Goal: Task Accomplishment & Management: Use online tool/utility

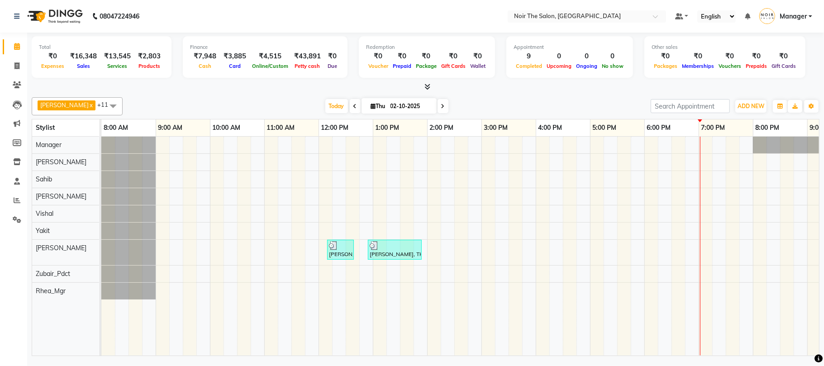
scroll to position [0, 97]
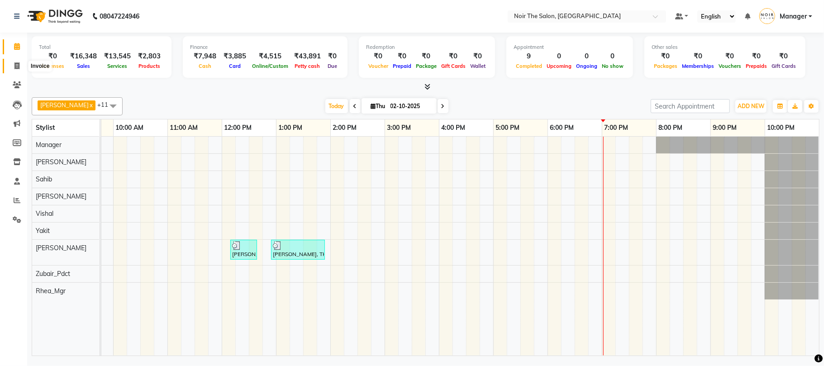
click at [14, 62] on icon at bounding box center [16, 65] width 5 height 7
select select "service"
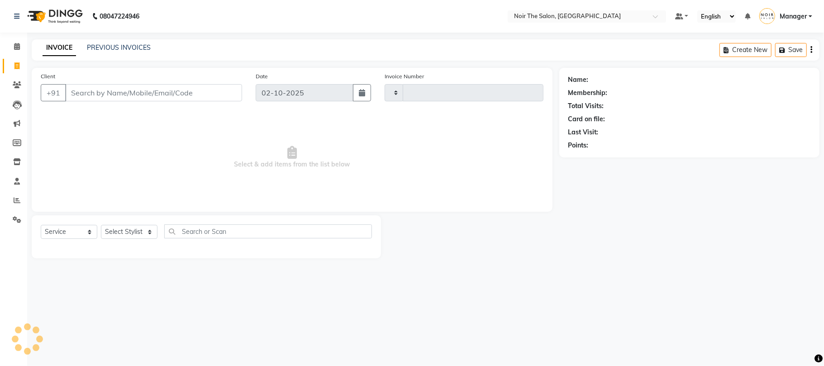
type input "3676"
select select "8026"
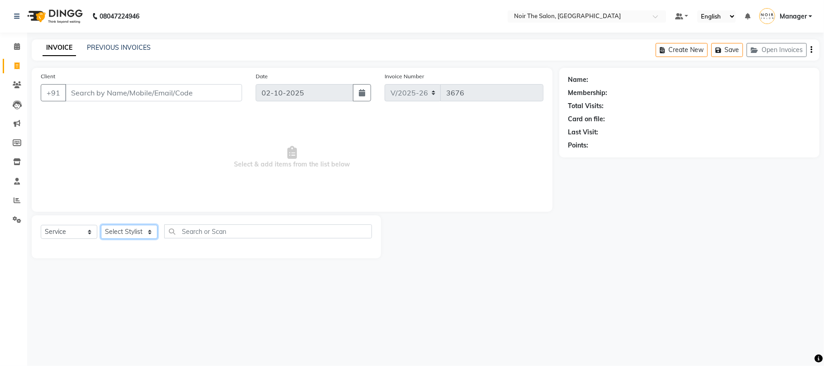
click at [131, 231] on select "Select Stylist" at bounding box center [129, 232] width 57 height 14
select select "72631"
click at [101, 225] on select "Select Stylist Aalam Abhishek_Mgr Abhishek_Pdct [PERSON_NAME] Counter_Sales Man…" at bounding box center [129, 232] width 57 height 14
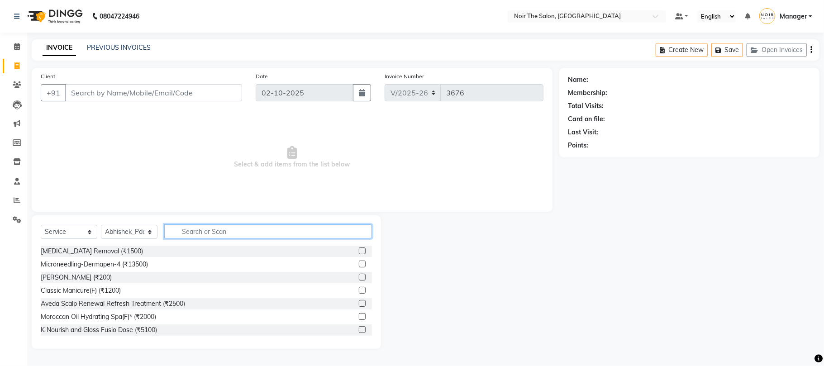
click at [243, 234] on input "text" at bounding box center [268, 231] width 208 height 14
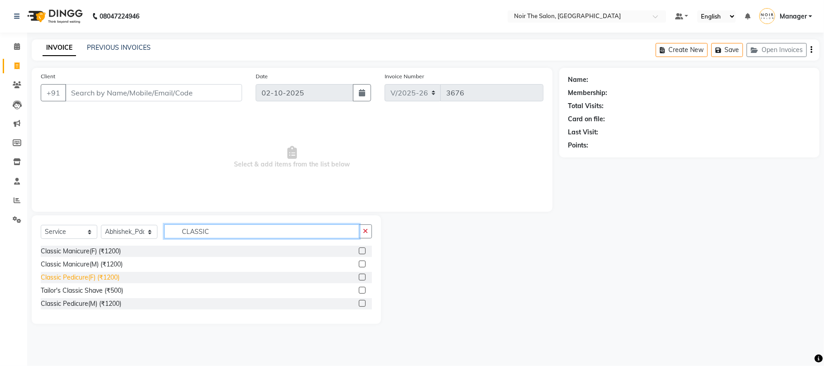
type input "CLASSIC"
click at [112, 275] on div "Classic Pedicure(F) (₹1200)" at bounding box center [80, 278] width 79 height 10
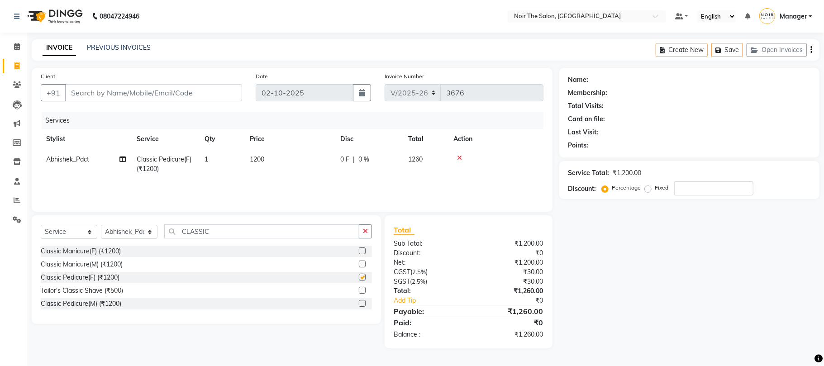
checkbox input "false"
click at [157, 91] on input "Client" at bounding box center [153, 92] width 177 height 17
click at [133, 91] on input "Client" at bounding box center [153, 92] width 177 height 17
type input "N"
type input "0"
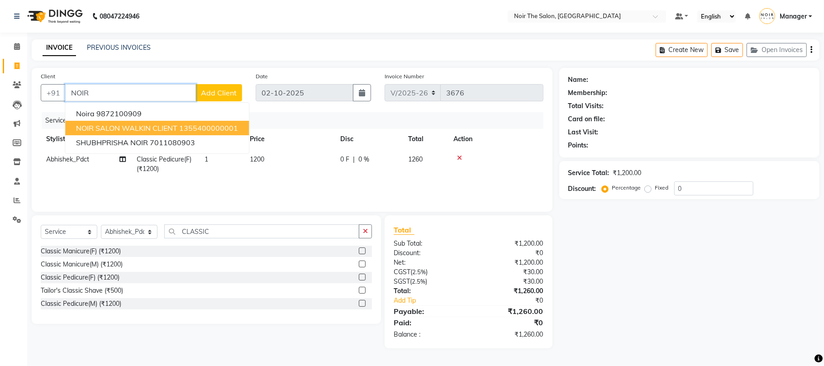
click at [105, 127] on span "NOIR SALON WALKIN CLIENT" at bounding box center [126, 128] width 101 height 9
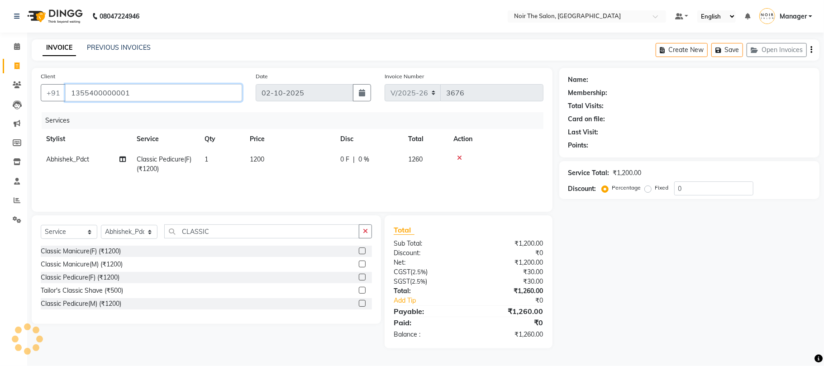
type input "1355400000001"
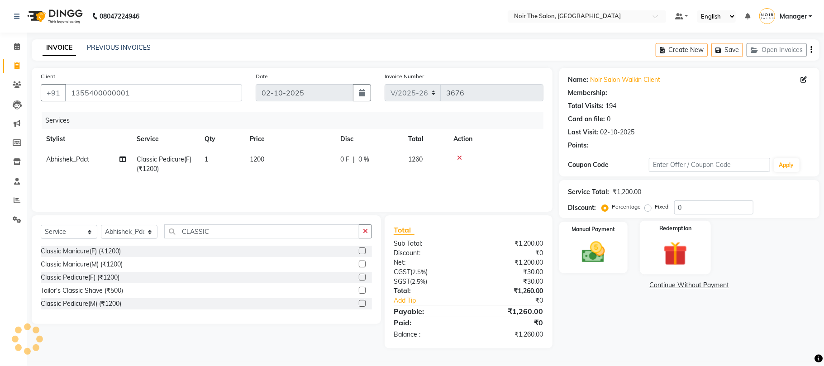
select select "1: Object"
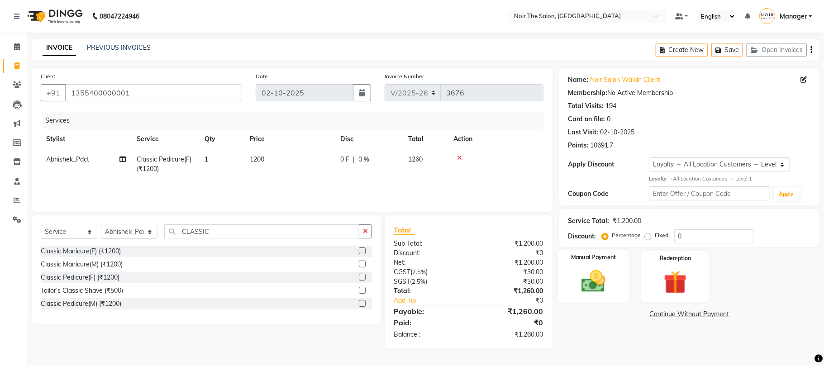
click at [598, 286] on img at bounding box center [593, 281] width 39 height 28
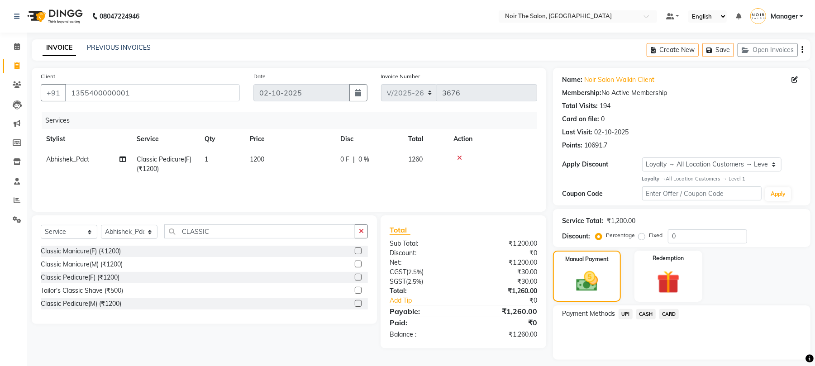
click at [641, 313] on span "CASH" at bounding box center [645, 314] width 19 height 10
click at [662, 357] on button "Add Payment" at bounding box center [724, 362] width 155 height 14
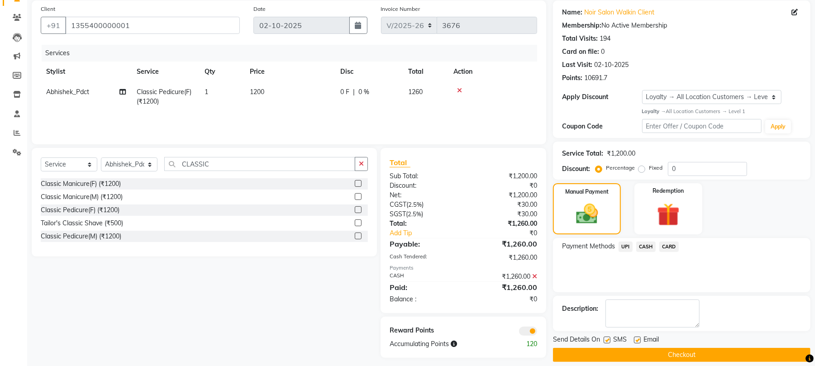
scroll to position [78, 0]
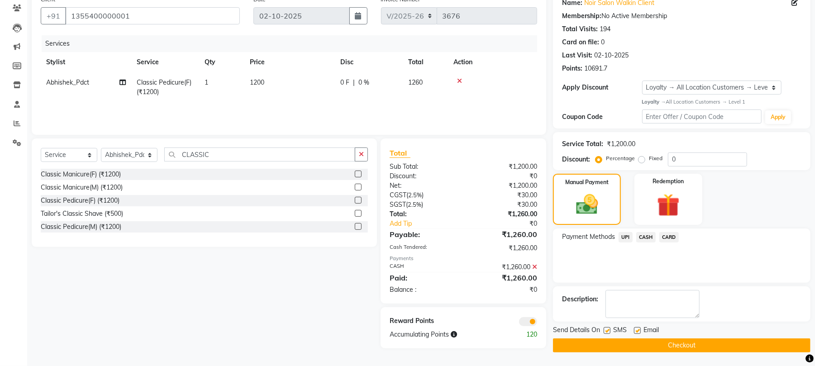
click at [526, 321] on span at bounding box center [528, 321] width 18 height 9
click at [537, 323] on input "checkbox" at bounding box center [537, 323] width 0 height 0
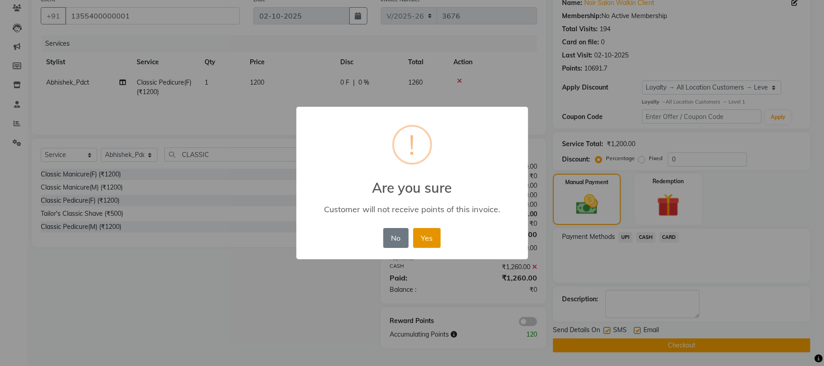
click at [434, 236] on button "Yes" at bounding box center [427, 238] width 28 height 20
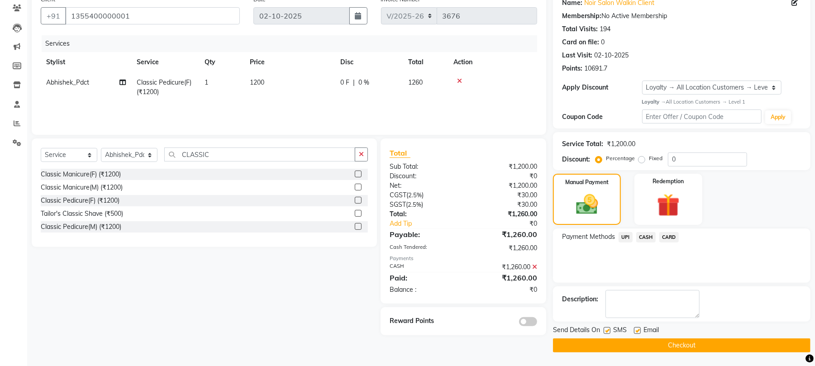
click at [607, 332] on label at bounding box center [607, 330] width 7 height 7
click at [607, 332] on input "checkbox" at bounding box center [607, 331] width 6 height 6
checkbox input "false"
click at [638, 330] on label at bounding box center [637, 330] width 7 height 7
click at [638, 330] on input "checkbox" at bounding box center [637, 331] width 6 height 6
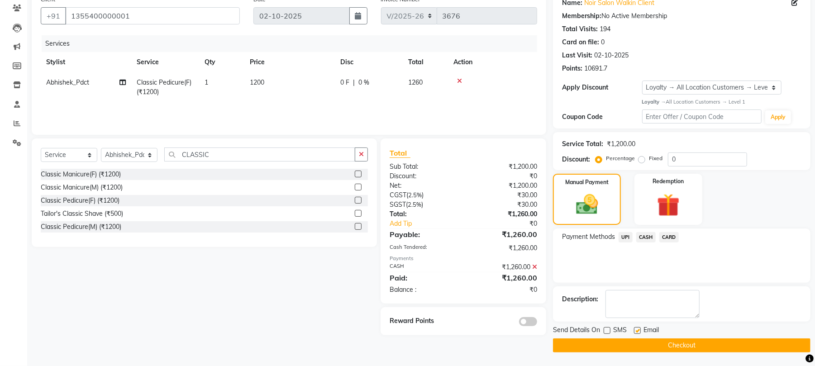
checkbox input "false"
click at [631, 341] on button "Checkout" at bounding box center [681, 345] width 257 height 14
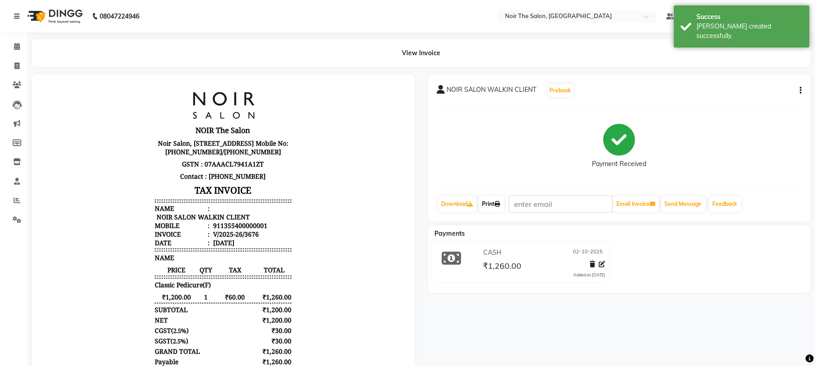
click at [496, 203] on link "Print" at bounding box center [491, 203] width 25 height 15
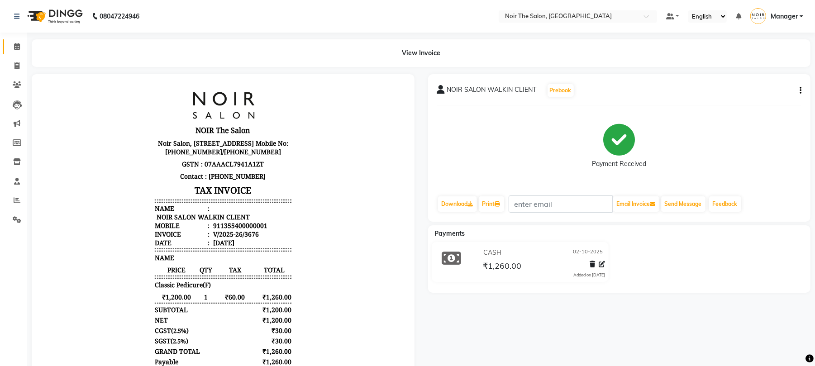
click at [22, 42] on span at bounding box center [17, 47] width 16 height 10
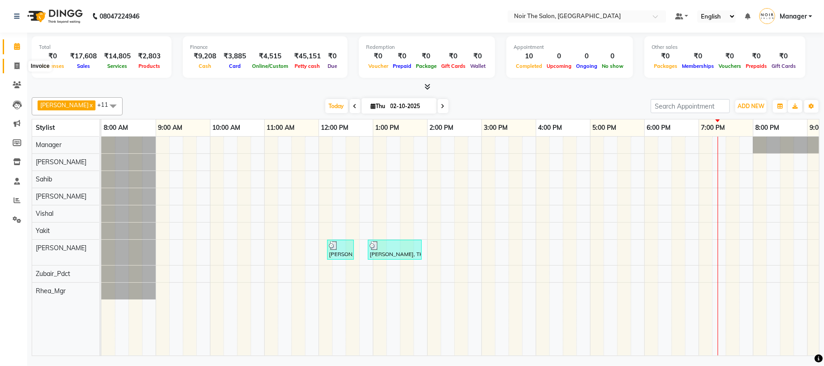
click at [17, 65] on icon at bounding box center [16, 65] width 5 height 7
select select "service"
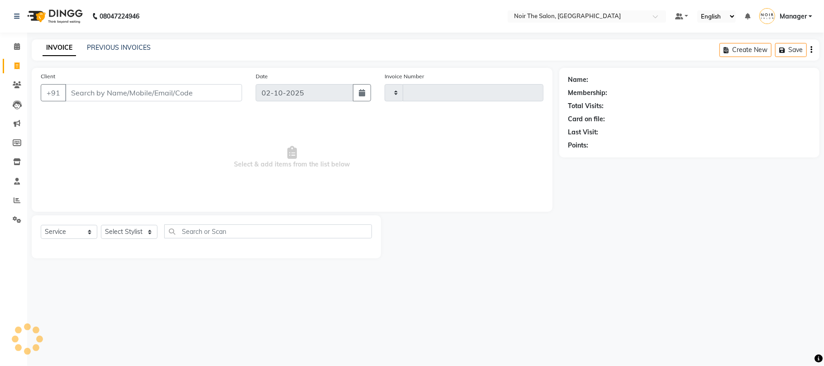
type input "3677"
select select "8026"
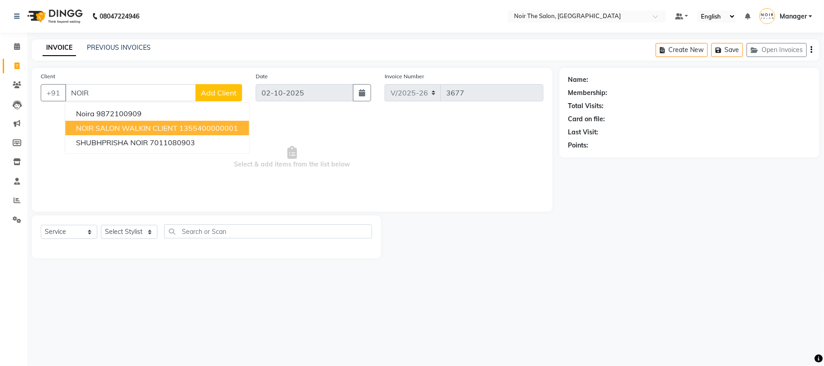
click at [132, 132] on span "NOIR SALON WALKIN CLIENT" at bounding box center [126, 128] width 101 height 9
type input "1355400000001"
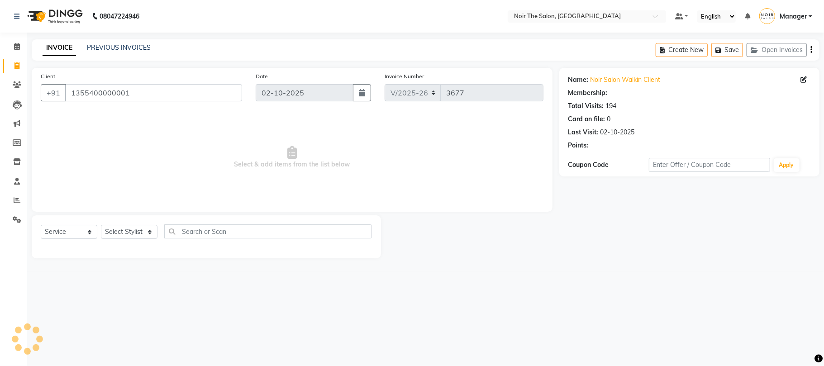
select select "1: Object"
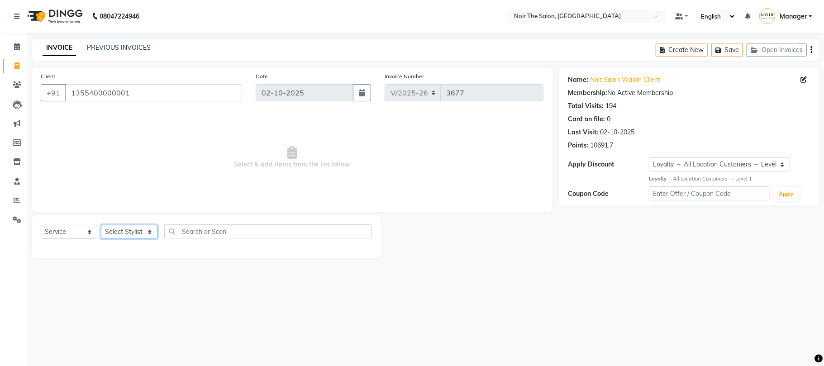
click at [117, 231] on select "Select Stylist Aalam Abhishek_Mgr Abhishek_Pdct [PERSON_NAME] Counter_Sales Man…" at bounding box center [129, 232] width 57 height 14
select select "72631"
click at [101, 225] on select "Select Stylist Aalam Abhishek_Mgr Abhishek_Pdct [PERSON_NAME] Counter_Sales Man…" at bounding box center [129, 232] width 57 height 14
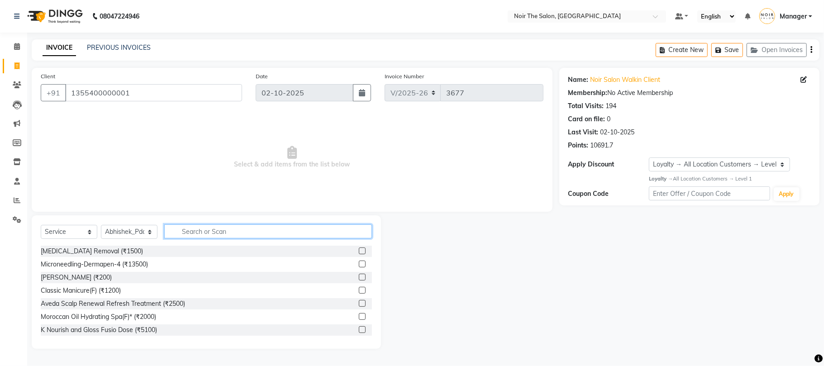
click at [196, 234] on input "text" at bounding box center [268, 231] width 208 height 14
type input "NAIL"
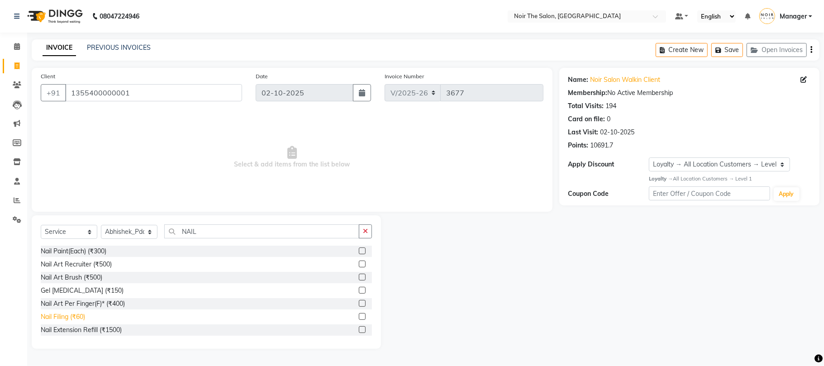
click at [82, 314] on div "Nail Filing (₹60)" at bounding box center [63, 317] width 44 height 10
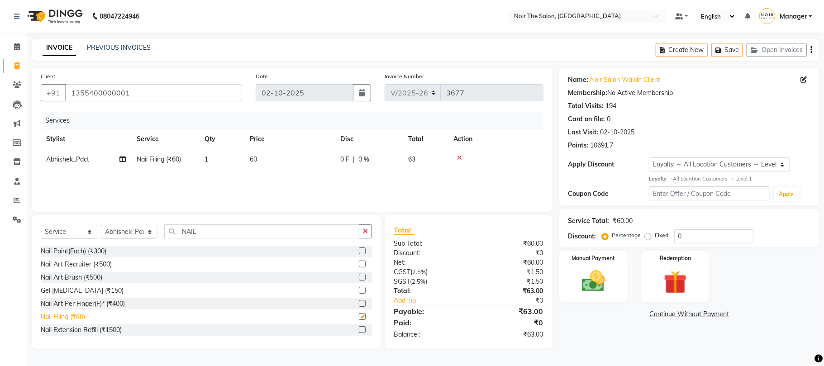
checkbox input "false"
click at [249, 157] on td "60" at bounding box center [289, 159] width 91 height 20
select select "72631"
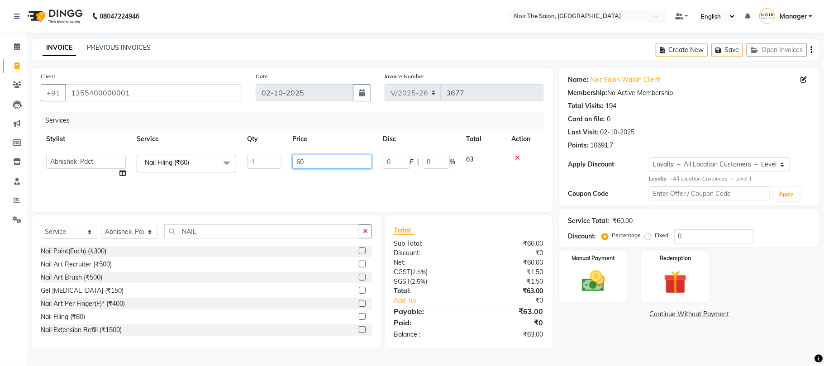
drag, startPoint x: 321, startPoint y: 165, endPoint x: 261, endPoint y: 165, distance: 60.2
click at [261, 165] on tr "Aalam Abhishek_Mgr Abhishek_Pdct [PERSON_NAME] Counter_Sales Manager [PERSON_NA…" at bounding box center [292, 166] width 503 height 34
type input "300"
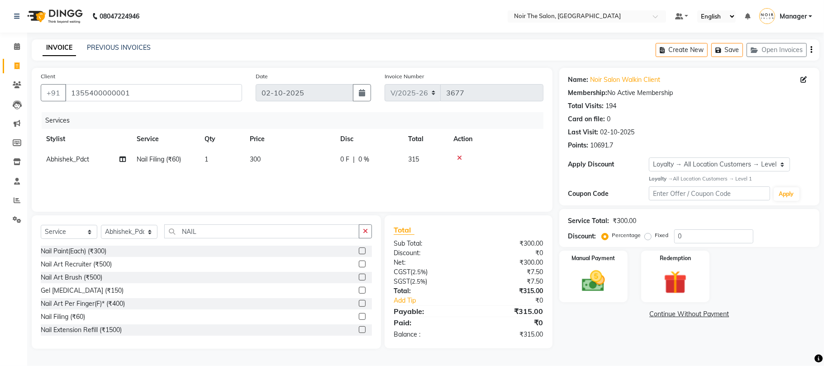
drag, startPoint x: 268, startPoint y: 176, endPoint x: 301, endPoint y: 186, distance: 34.1
click at [269, 176] on div "Services Stylist Service Qty Price Disc Total Action Abhishek_Pdct Nail Filing …" at bounding box center [292, 157] width 503 height 91
click at [592, 276] on img at bounding box center [593, 281] width 39 height 28
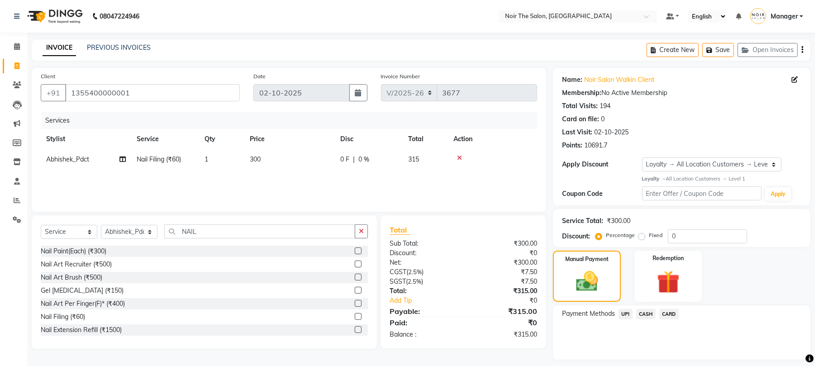
click at [642, 311] on span "CASH" at bounding box center [645, 314] width 19 height 10
click at [665, 364] on button "Add Payment" at bounding box center [724, 362] width 155 height 14
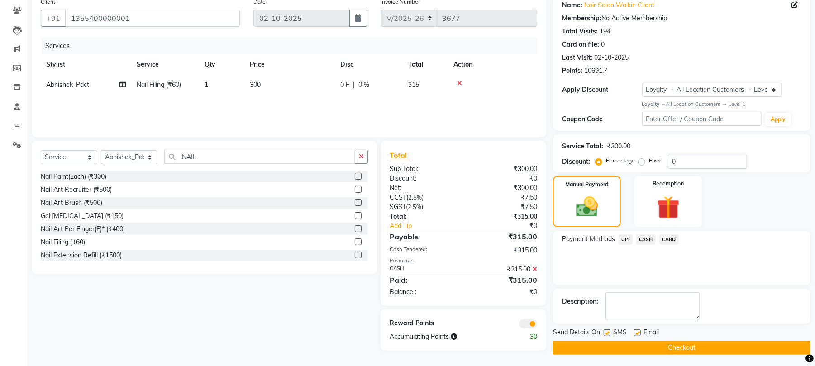
scroll to position [78, 0]
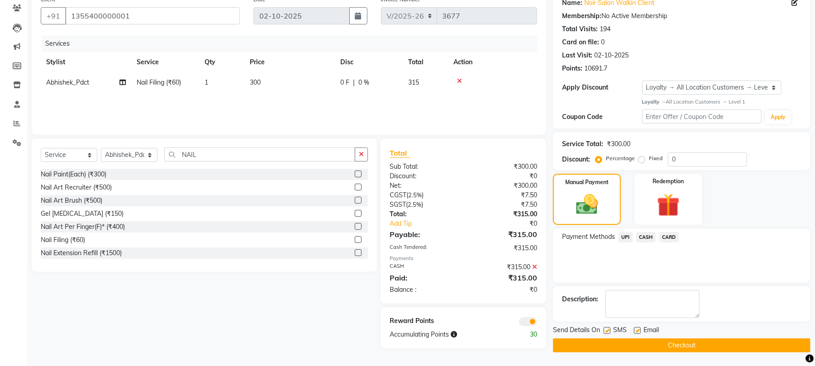
click at [531, 319] on span at bounding box center [528, 321] width 18 height 9
click at [537, 323] on input "checkbox" at bounding box center [537, 323] width 0 height 0
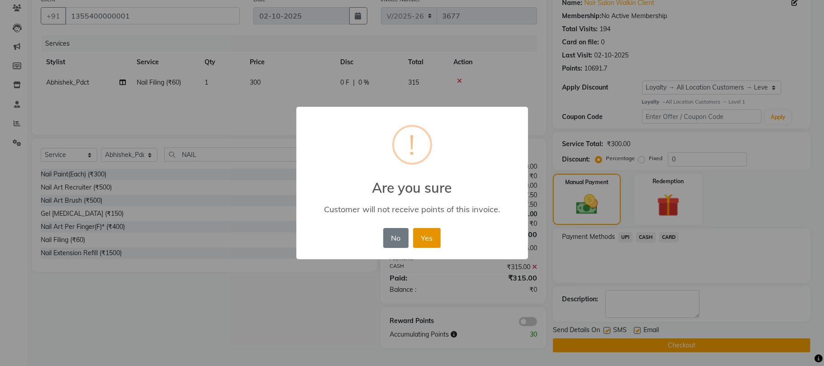
click at [432, 240] on button "Yes" at bounding box center [427, 238] width 28 height 20
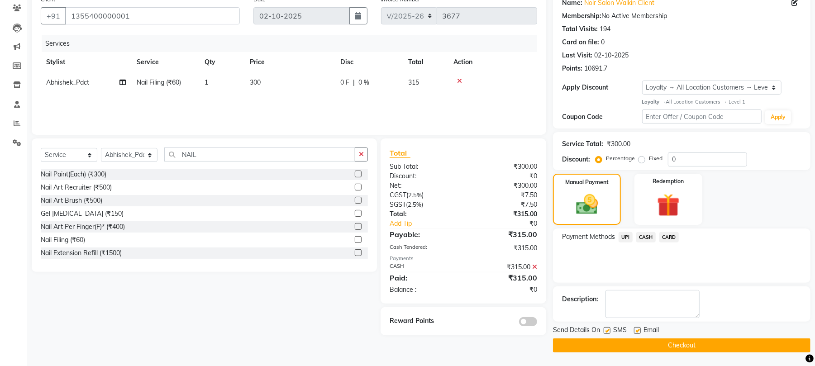
click at [607, 329] on label at bounding box center [607, 330] width 7 height 7
click at [607, 329] on input "checkbox" at bounding box center [607, 331] width 6 height 6
checkbox input "false"
click at [635, 331] on label at bounding box center [637, 330] width 7 height 7
click at [635, 331] on input "checkbox" at bounding box center [637, 331] width 6 height 6
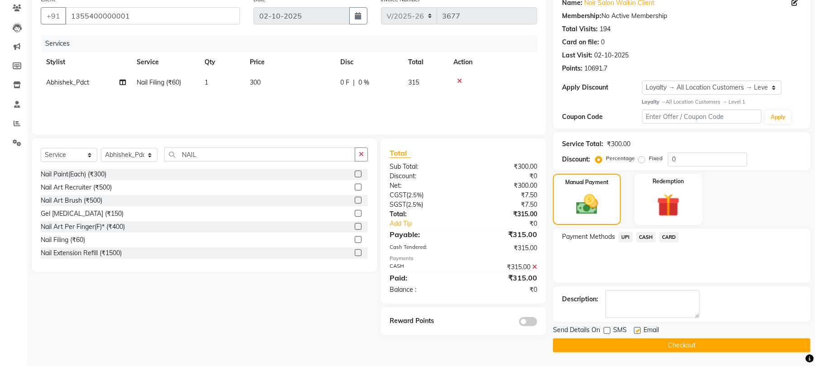
checkbox input "false"
click at [636, 342] on button "Checkout" at bounding box center [681, 345] width 257 height 14
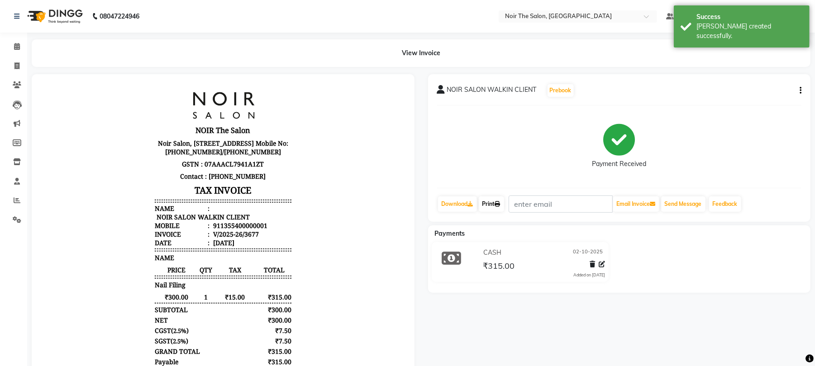
click at [502, 209] on link "Print" at bounding box center [491, 203] width 25 height 15
